Goal: Transaction & Acquisition: Purchase product/service

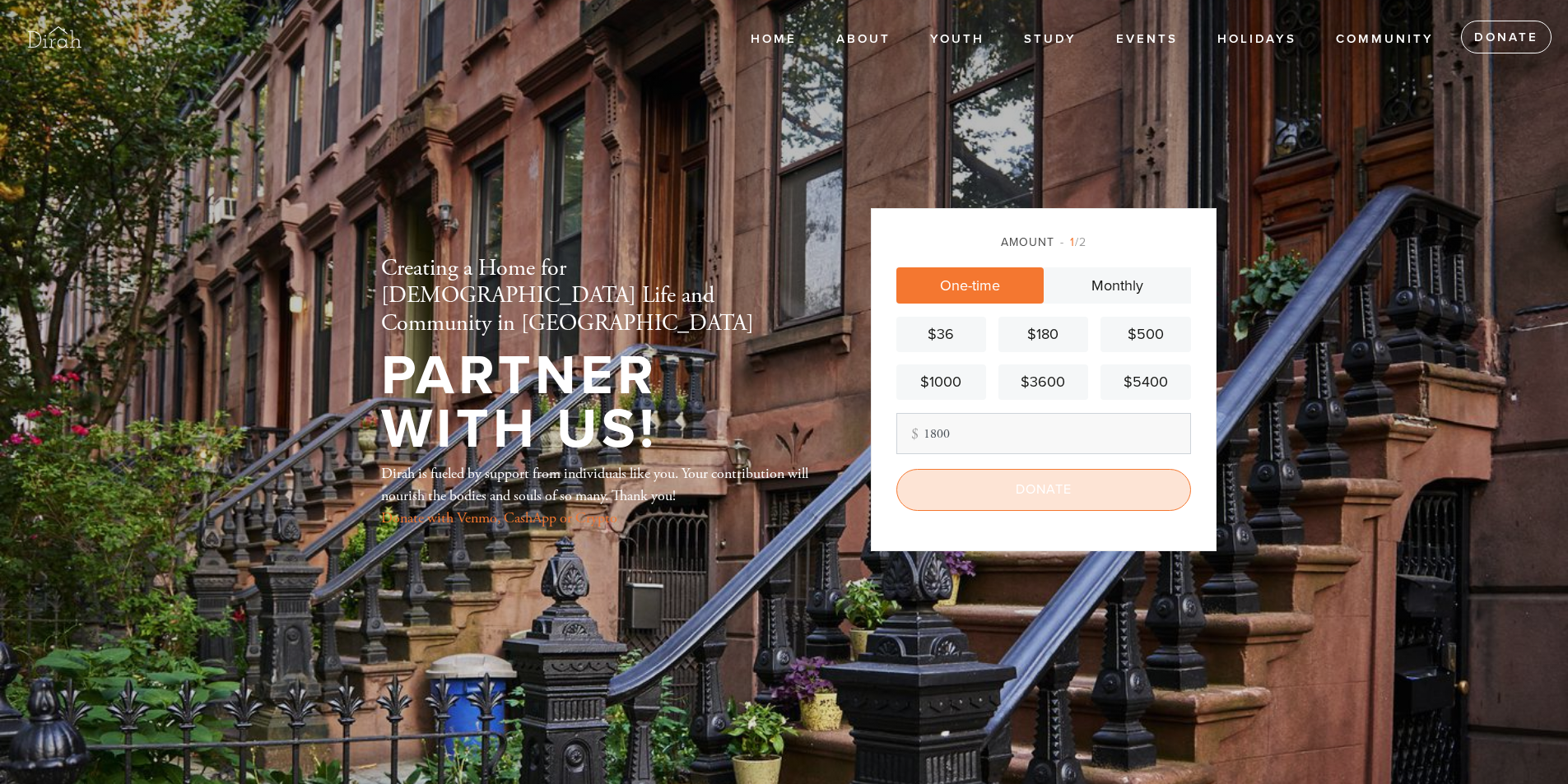
type input "1800"
click at [1034, 497] on input "Donate" at bounding box center [1043, 489] width 294 height 41
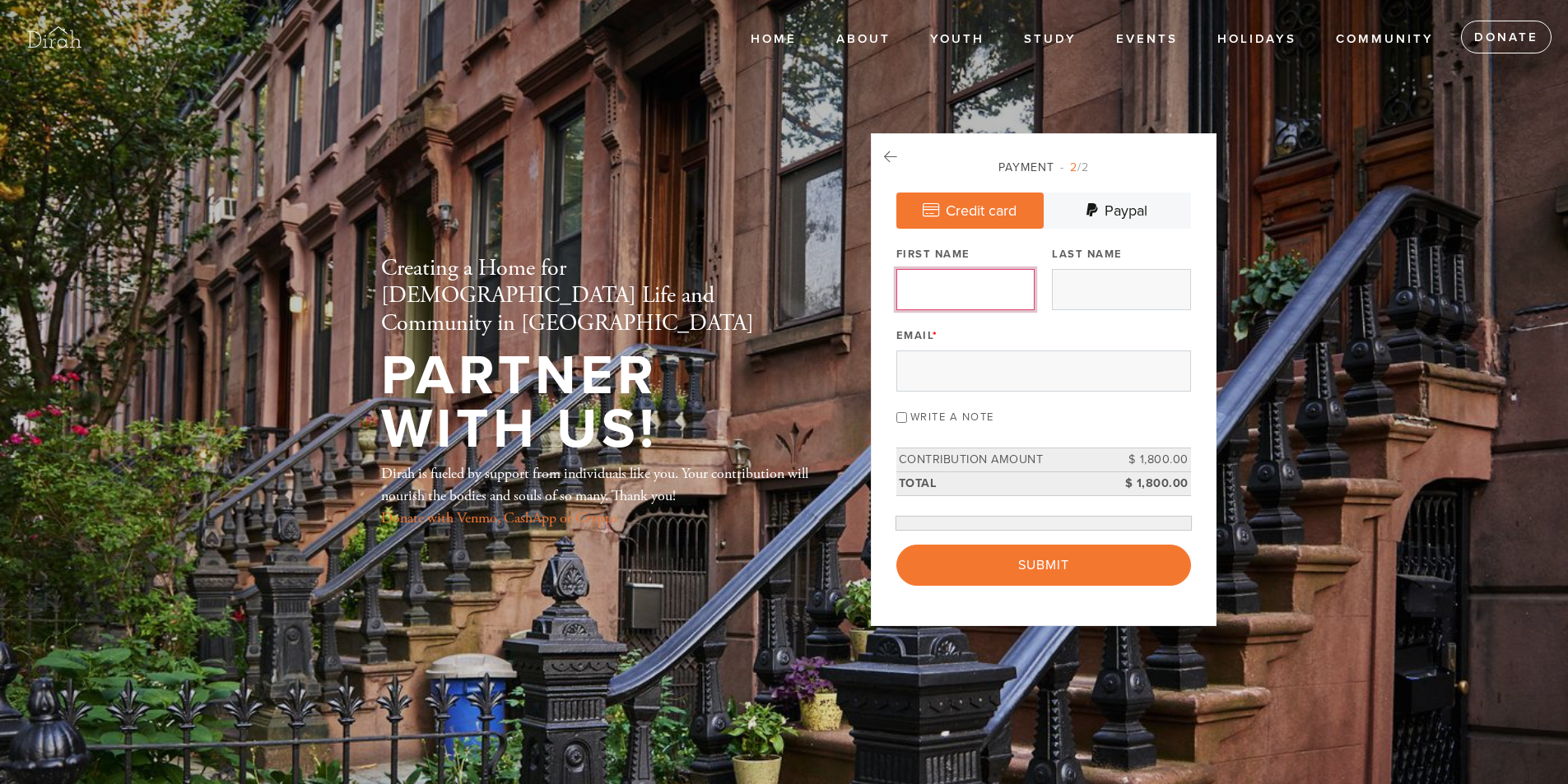
click at [953, 293] on input "First Name" at bounding box center [966, 289] width 138 height 41
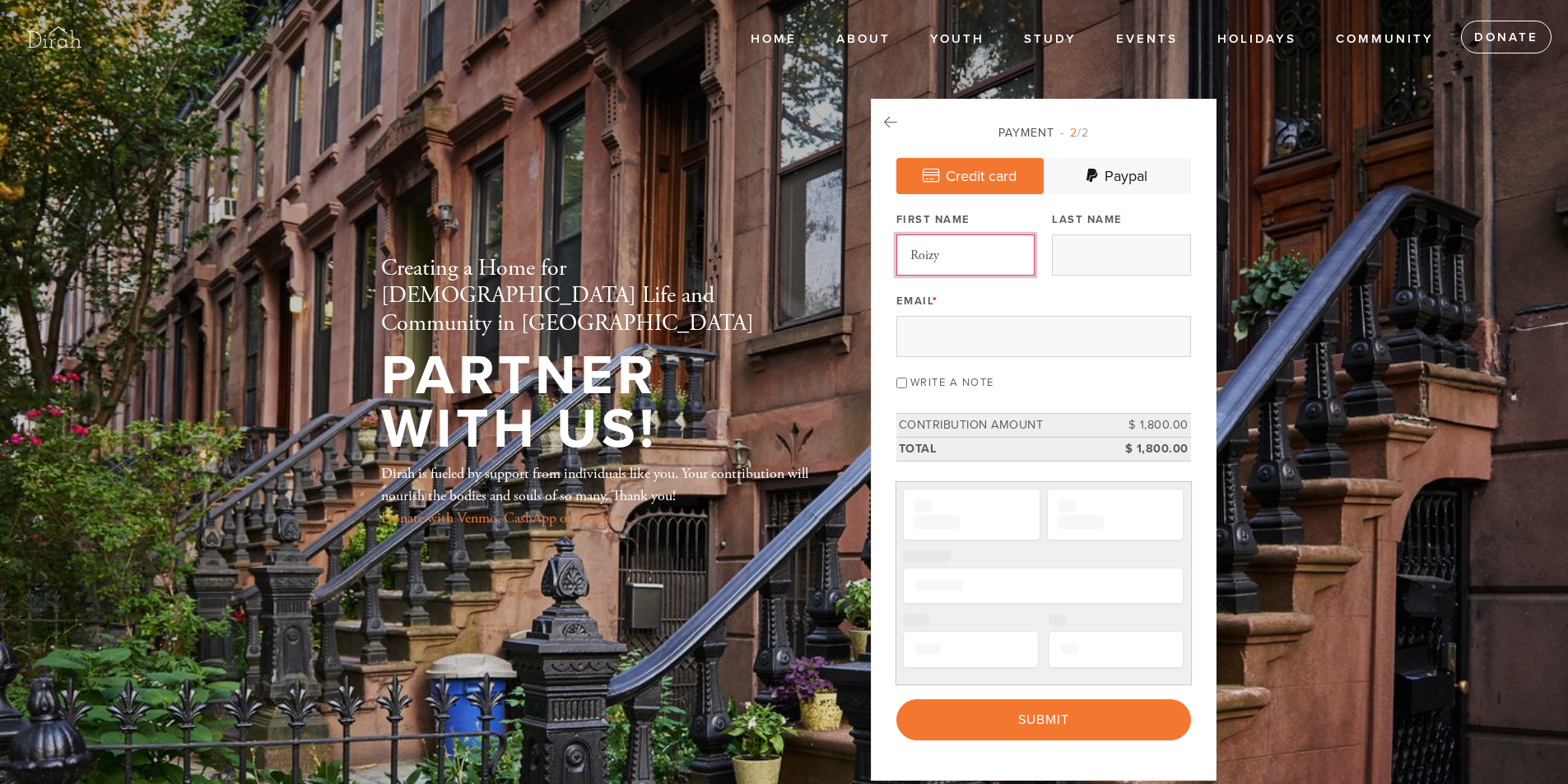
type input "Roizy"
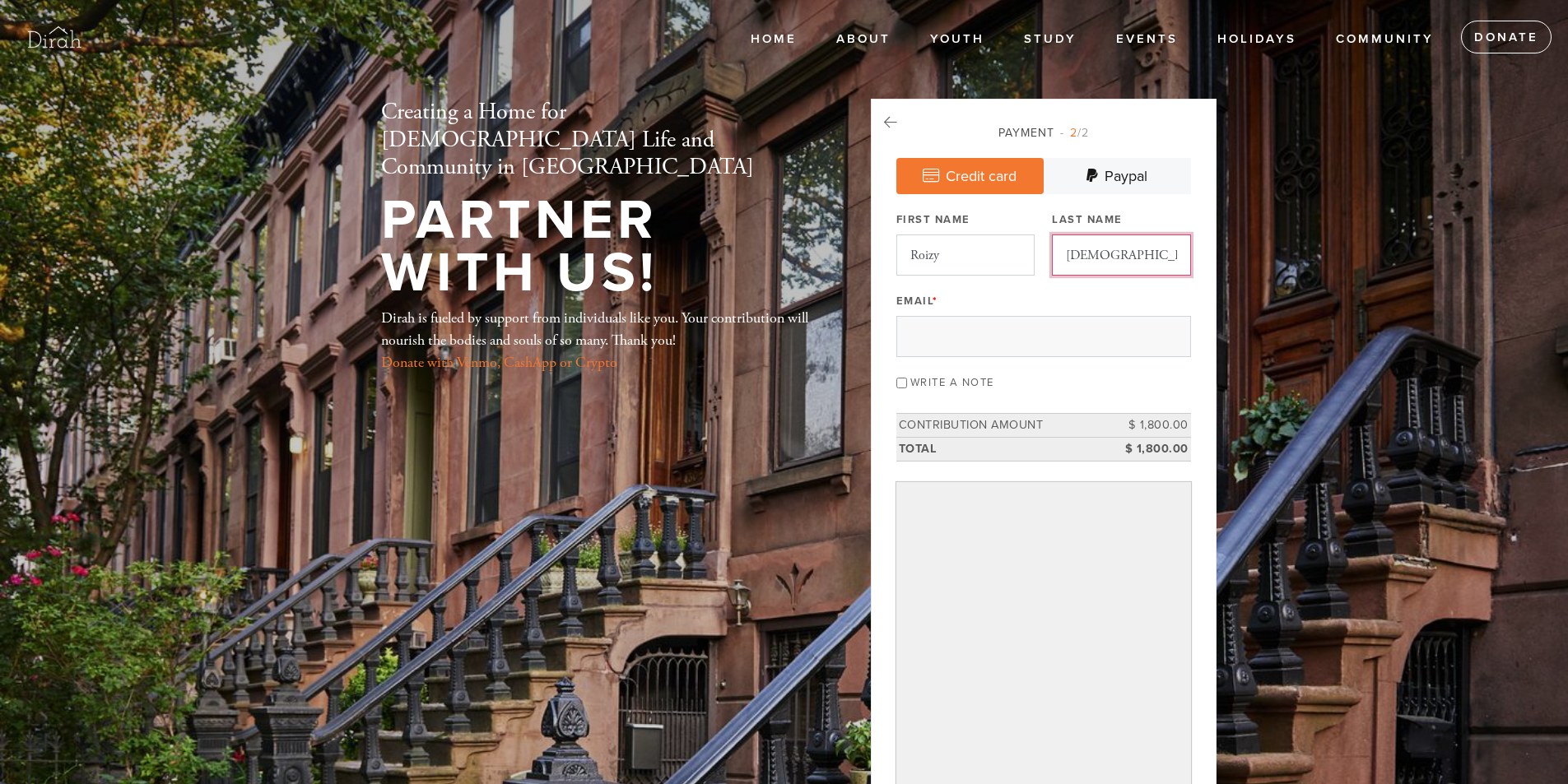
type input "Gottesman"
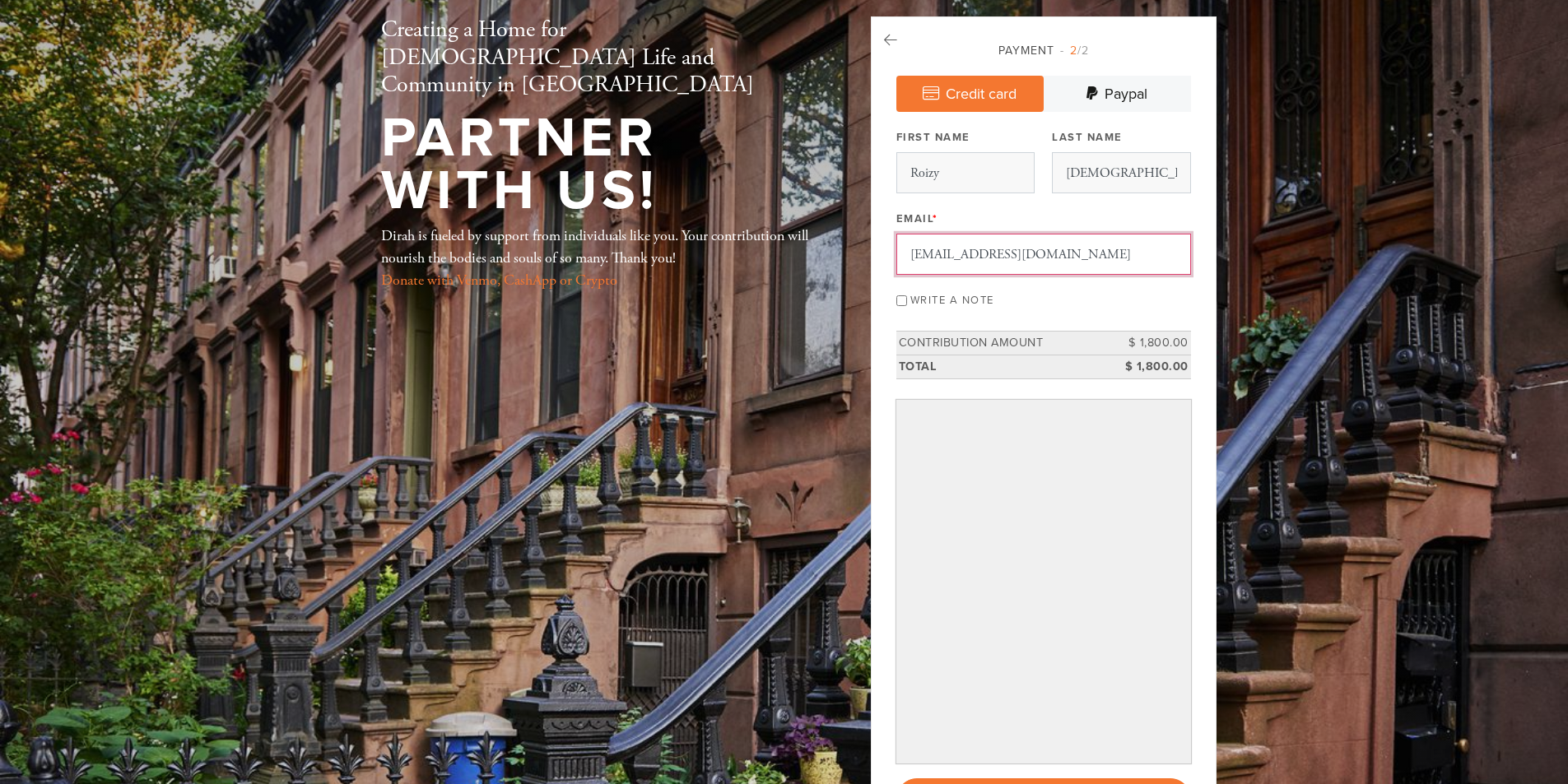
type input "Rosiegottesman@gmail.com"
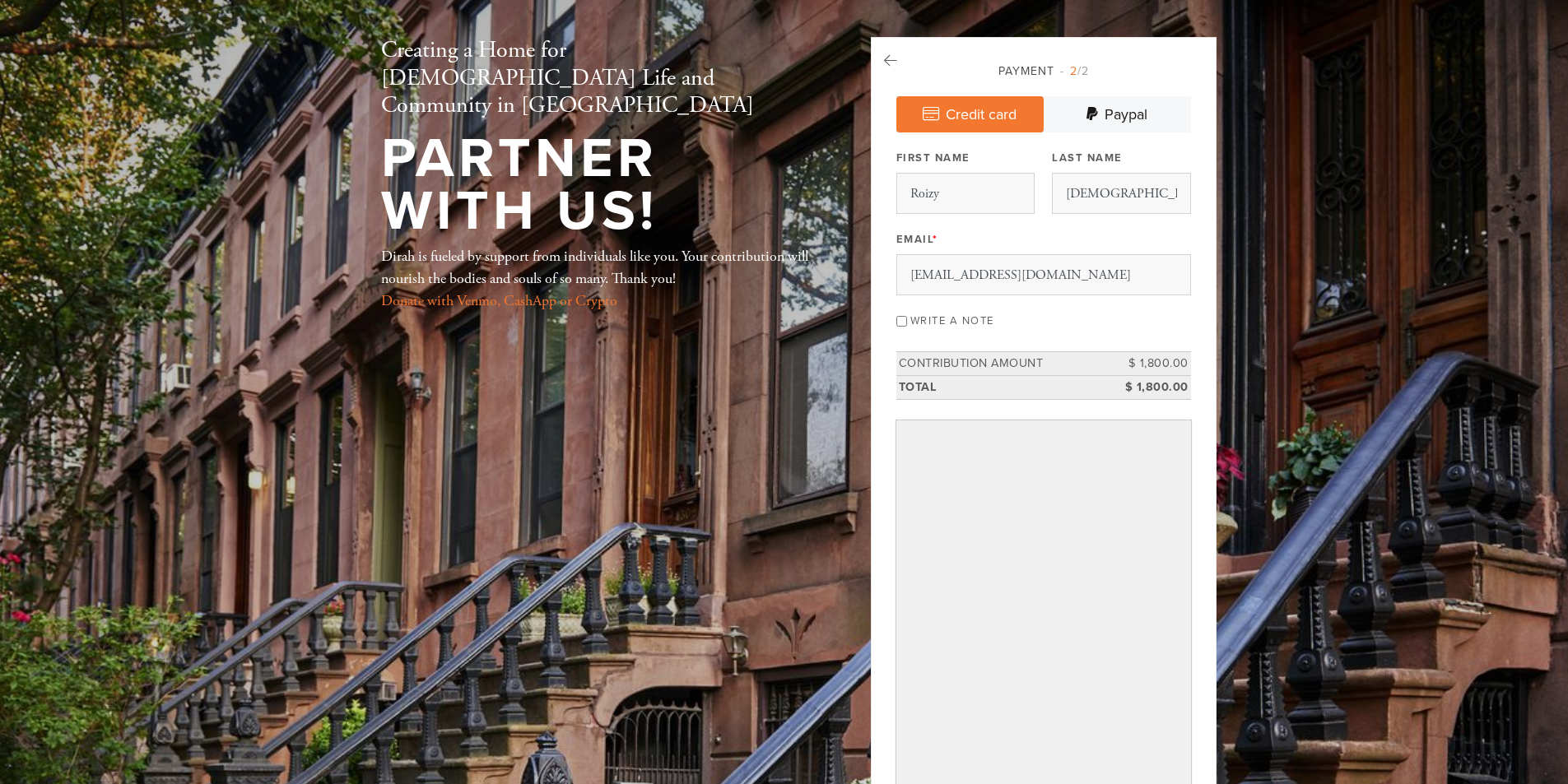
scroll to position [47, 0]
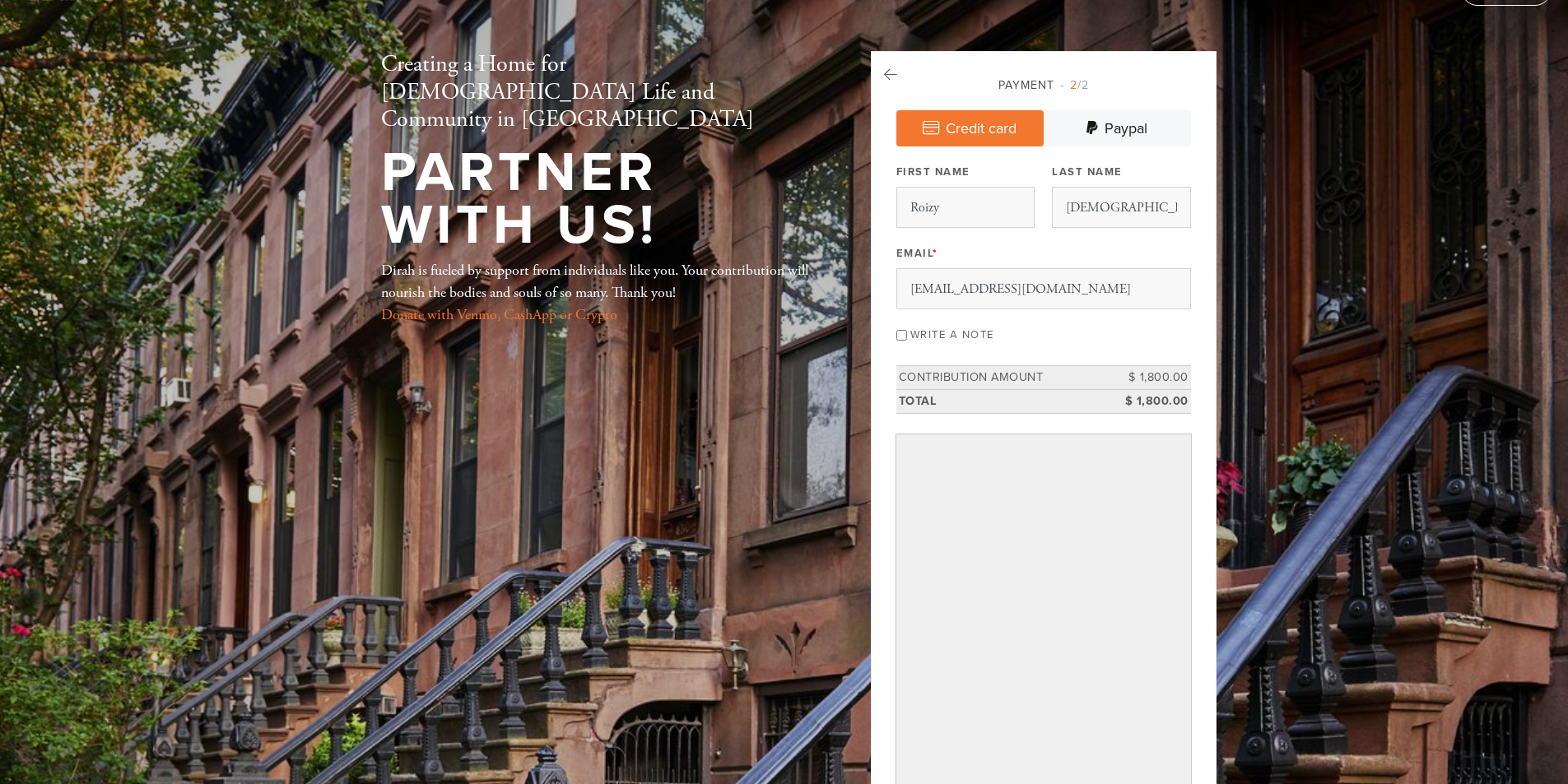
click at [907, 338] on div "Write a note" at bounding box center [1043, 333] width 294 height 22
click at [899, 334] on input "Write a note" at bounding box center [902, 335] width 11 height 11
checkbox input "true"
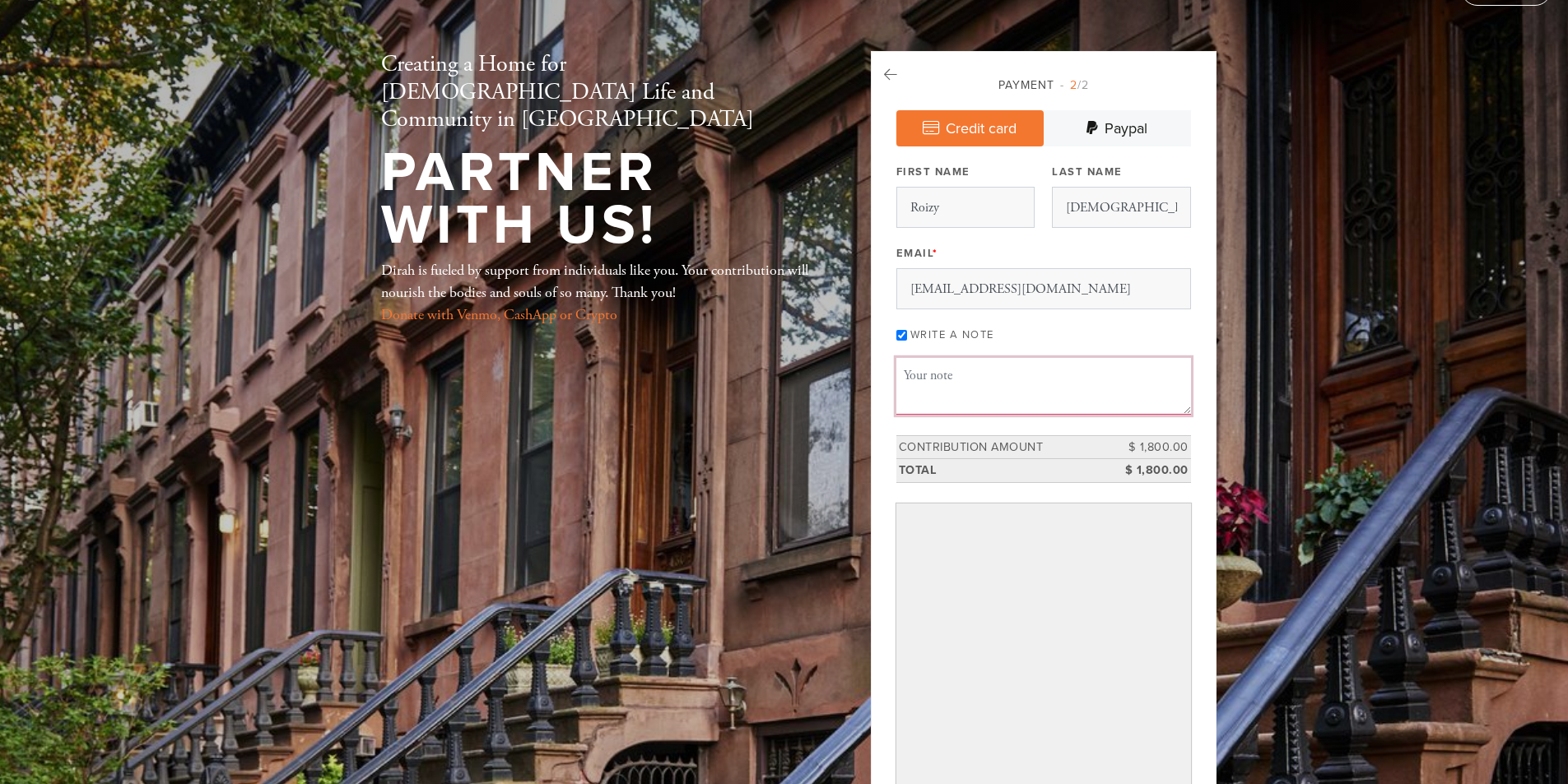
click at [925, 382] on textarea "Message or dedication" at bounding box center [1043, 385] width 294 height 56
type textarea "Kesiva Vchasima Tova. May this year"
drag, startPoint x: 1120, startPoint y: 378, endPoint x: 900, endPoint y: 373, distance: 220.1
click at [900, 373] on textarea "Kesiva Vchasima Tova. May this year" at bounding box center [1043, 385] width 294 height 56
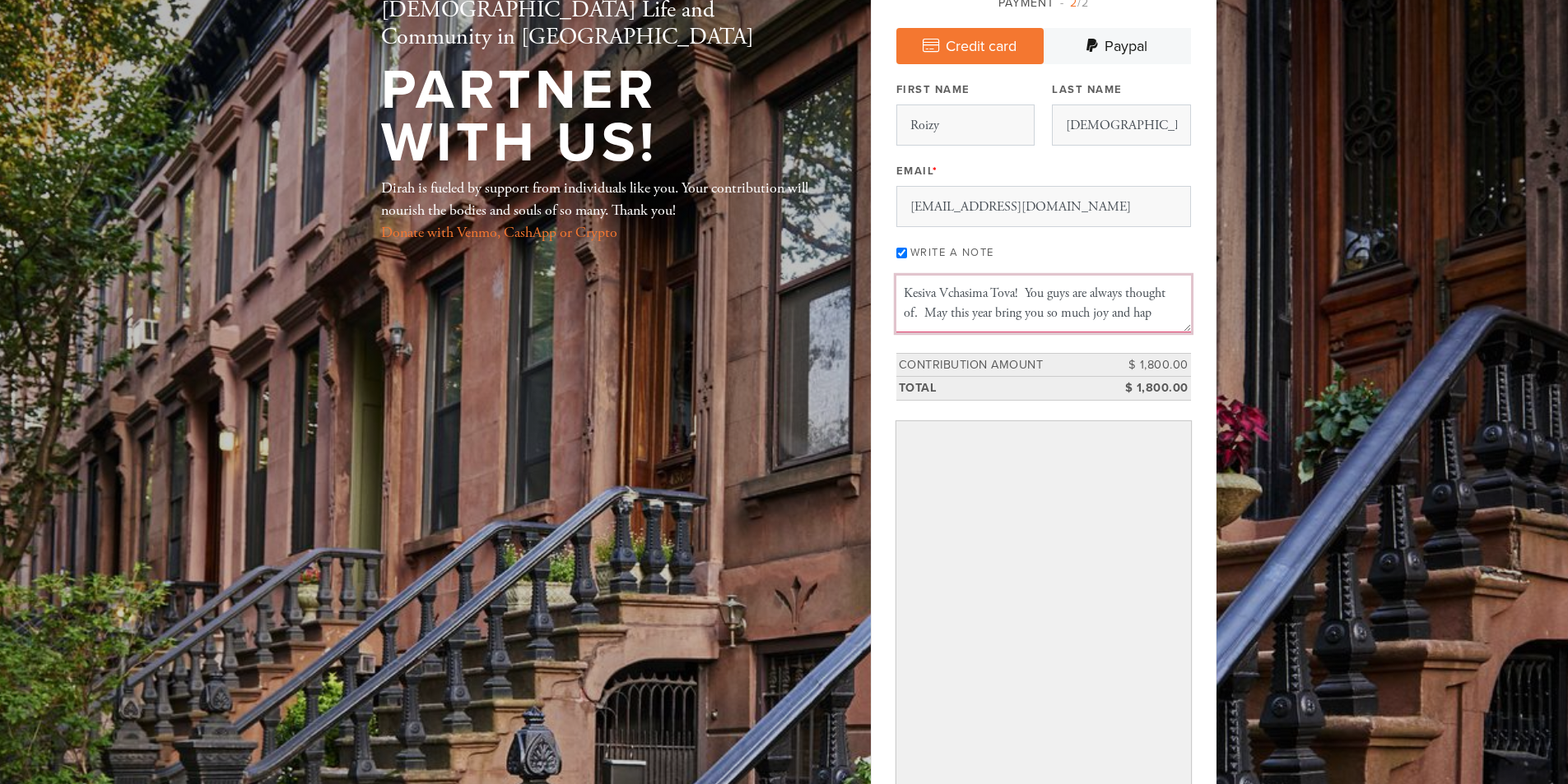
scroll to position [0, 0]
click at [1028, 290] on textarea "Kesiva Vchasima Tova! You guys are always thought of. A Git Gebencht Yur. The T…" at bounding box center [1043, 303] width 294 height 56
click at [1066, 293] on textarea "You guys are always thought of. A Git Gebencht Yur. The Timg Family" at bounding box center [1043, 303] width 294 height 56
click at [1065, 287] on textarea "You guys are always thought of. Ksiva Vchasima Tova and A Git Gebencht Yur. The…" at bounding box center [1043, 303] width 294 height 56
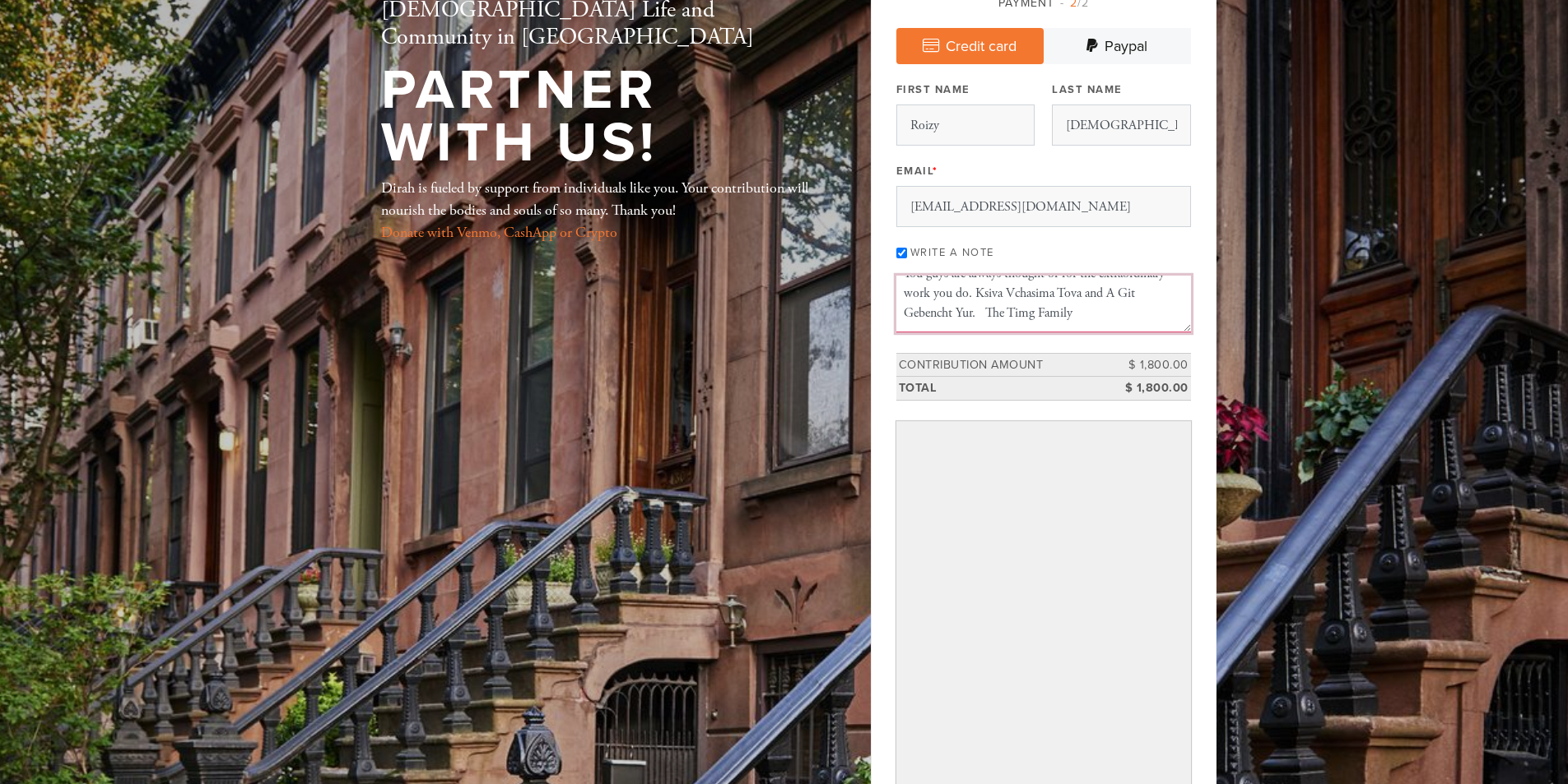
click at [1103, 312] on textarea "You guys are always thought of for the extraordinary work you do. Ksiva Vchasim…" at bounding box center [1043, 303] width 294 height 56
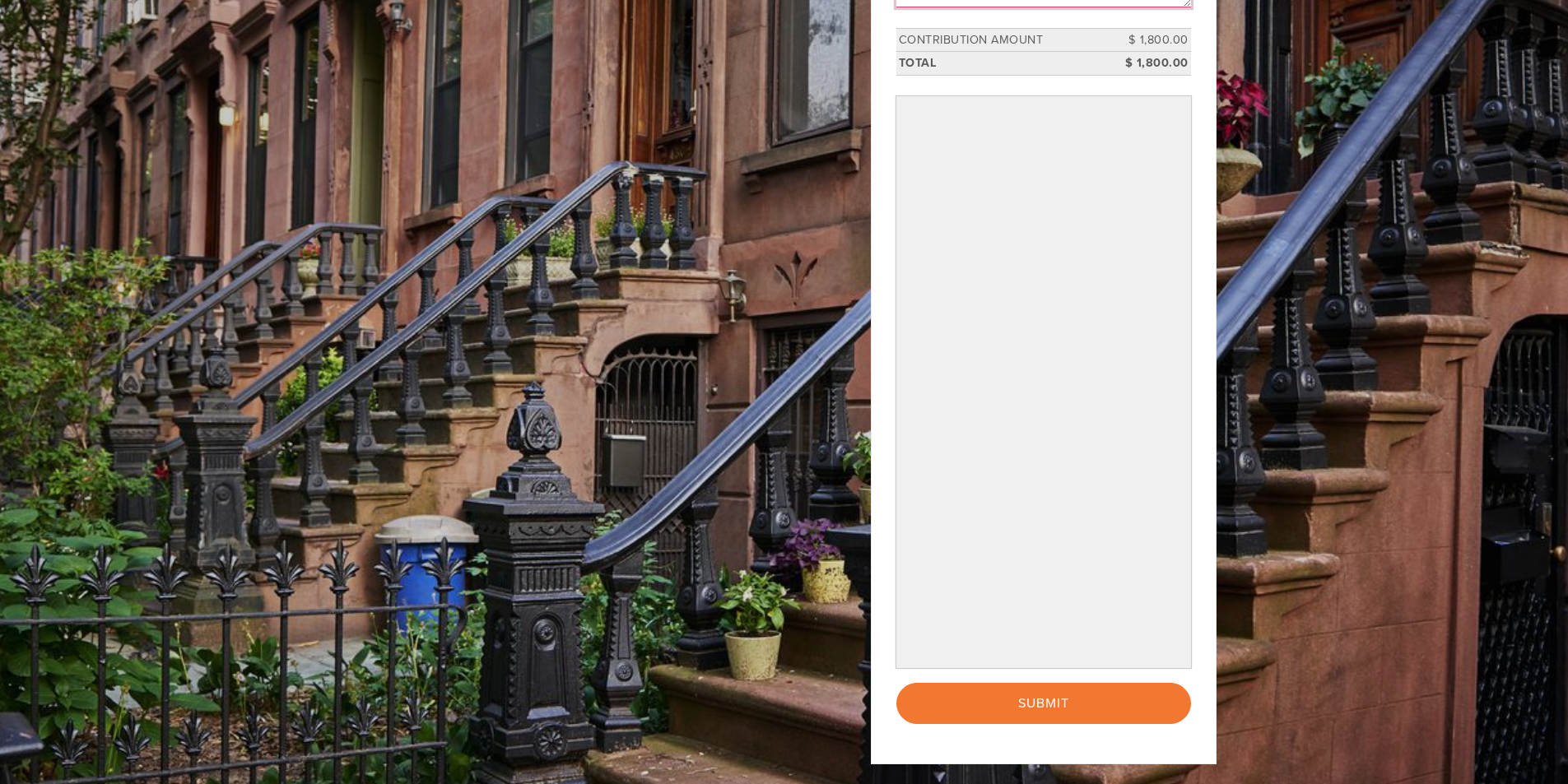
scroll to position [494, 0]
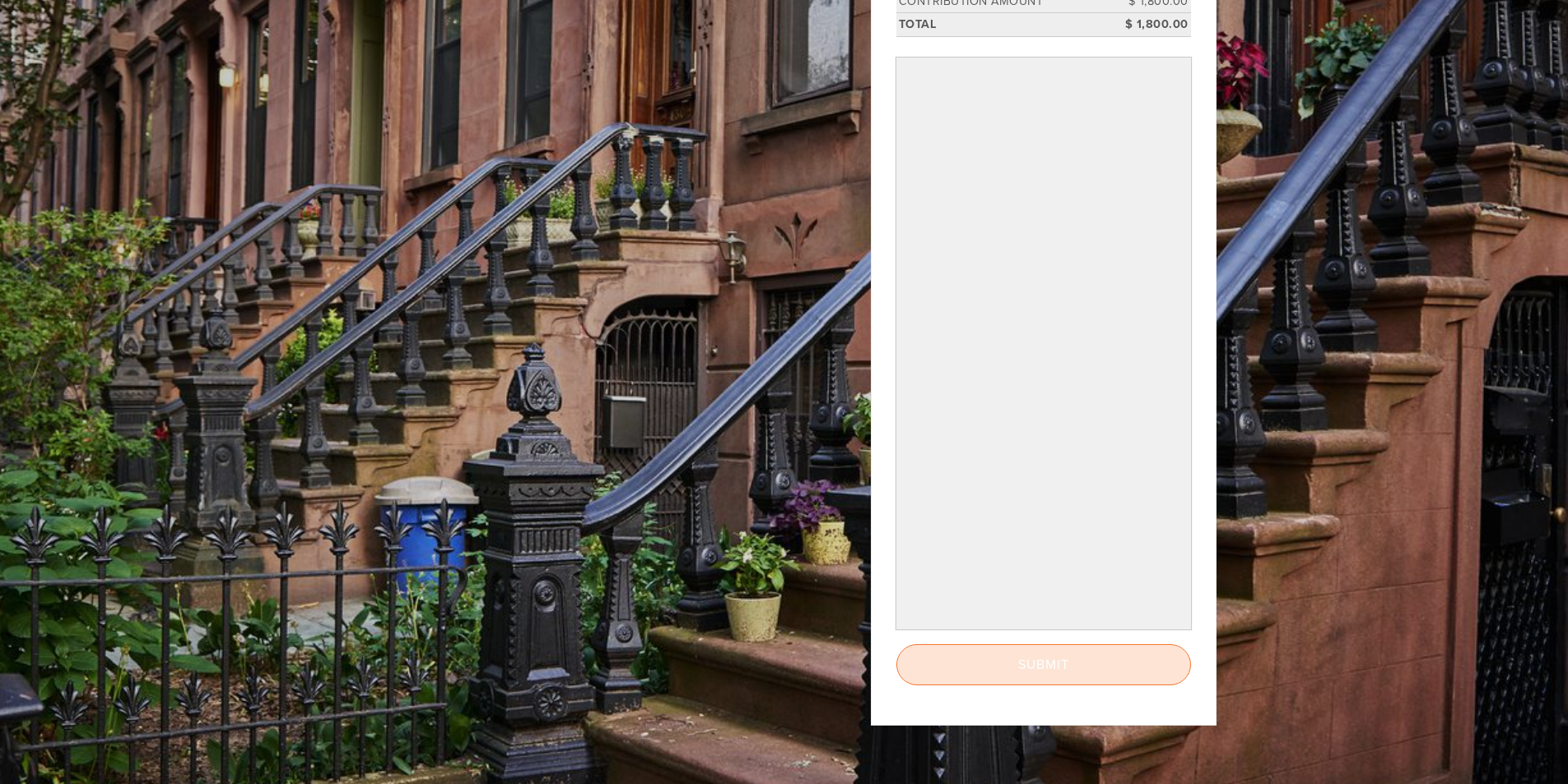
type textarea "You guys are always thought of for the extraordinary work you do. Ksiva Vchasim…"
click at [1050, 661] on input "Submit" at bounding box center [1043, 664] width 294 height 41
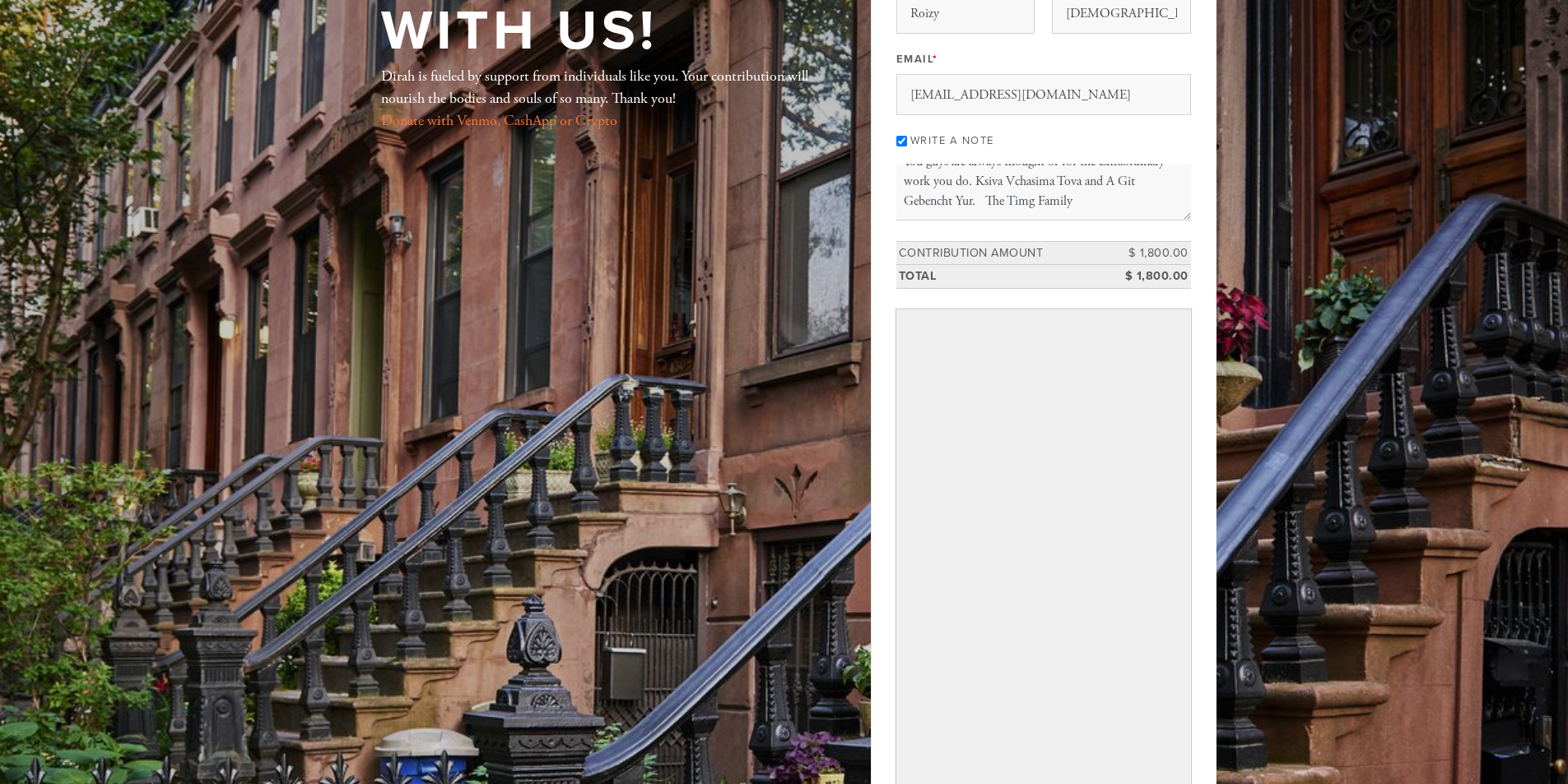
scroll to position [0, 0]
